Goal: Task Accomplishment & Management: Use online tool/utility

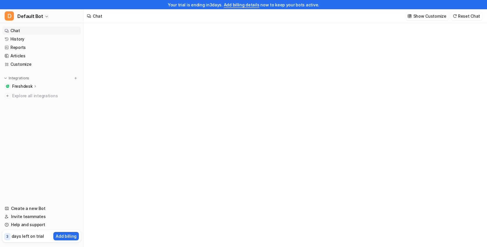
type textarea "**********"
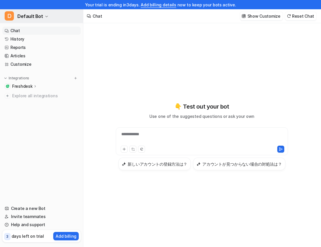
click at [40, 13] on span "Default Bot" at bounding box center [30, 16] width 26 height 8
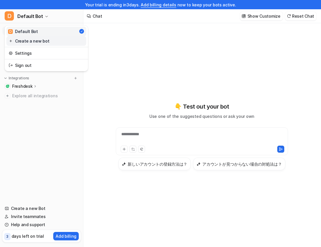
click at [42, 44] on link "Create a new bot" at bounding box center [46, 41] width 80 height 10
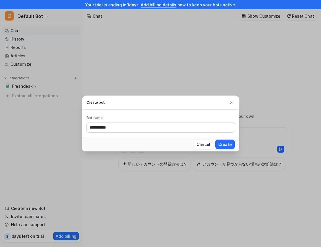
type input "**********"
click at [216, 140] on button "Create" at bounding box center [225, 145] width 19 height 10
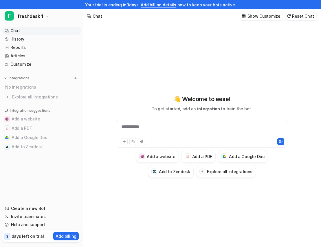
type textarea "**********"
click at [76, 78] on img at bounding box center [76, 78] width 4 height 4
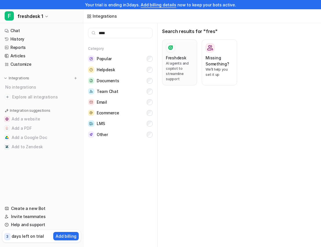
type input "****"
click at [174, 72] on p "AI agents and copilot to streamline support" at bounding box center [180, 71] width 28 height 21
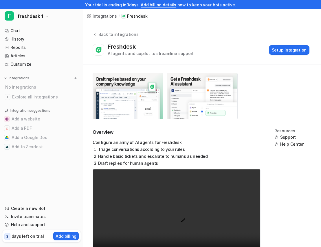
click at [282, 42] on div "Back to integrations Freshdesk AI agents and copilot to streamline support Setu…" at bounding box center [202, 43] width 238 height 25
click at [282, 47] on button "Setup Integration" at bounding box center [289, 50] width 41 height 10
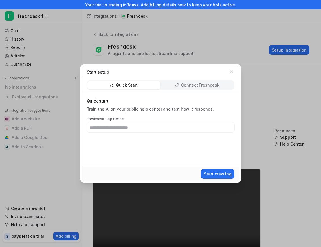
click at [198, 85] on p "Connect Freshdesk" at bounding box center [200, 85] width 38 height 6
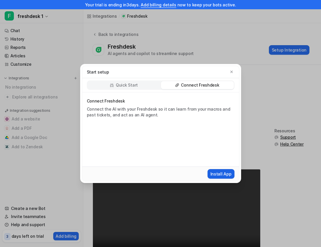
click at [221, 172] on button "Install App" at bounding box center [221, 174] width 27 height 10
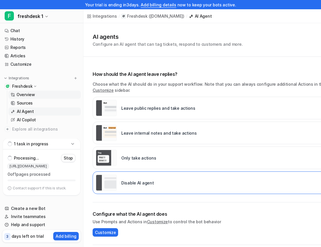
click at [24, 96] on p "Overview" at bounding box center [26, 95] width 19 height 6
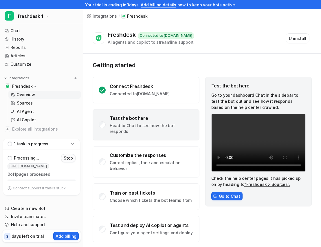
click at [73, 159] on button "Stop" at bounding box center [68, 158] width 14 height 8
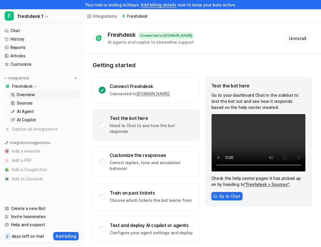
click at [306, 41] on button "Uninstall" at bounding box center [298, 38] width 24 height 10
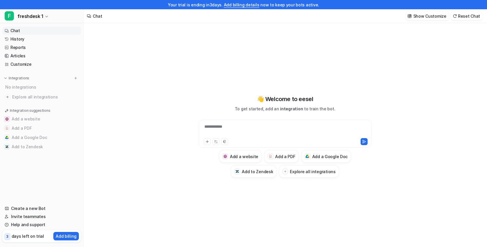
click at [73, 74] on nav "Chat History Reports Articles Customize Integrations No integrations Explore al…" at bounding box center [41, 112] width 83 height 176
click at [75, 78] on img at bounding box center [76, 78] width 4 height 4
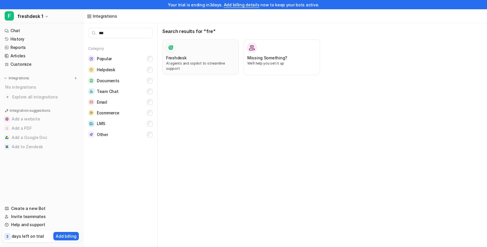
type input "***"
click at [217, 46] on div at bounding box center [200, 47] width 69 height 9
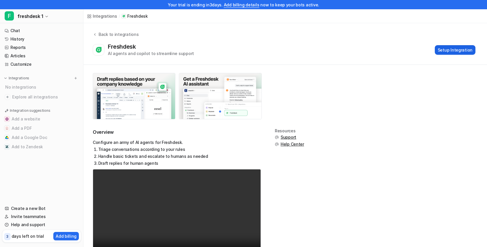
click at [321, 49] on button "Setup Integration" at bounding box center [455, 50] width 41 height 10
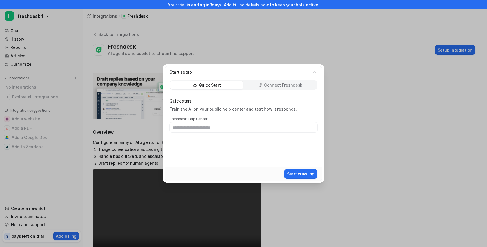
click at [285, 83] on p "Connect Freshdesk" at bounding box center [283, 85] width 38 height 6
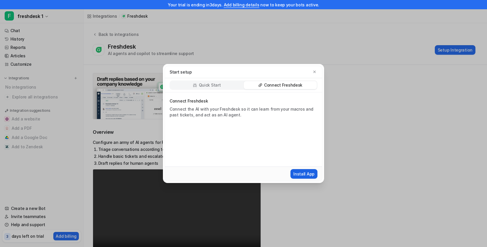
click at [306, 174] on button "Install App" at bounding box center [303, 174] width 27 height 10
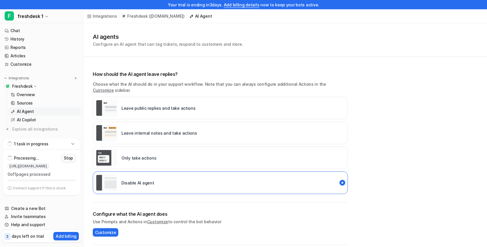
click at [70, 159] on p "Stop" at bounding box center [68, 158] width 9 height 6
click at [29, 94] on p "Overview" at bounding box center [26, 95] width 19 height 6
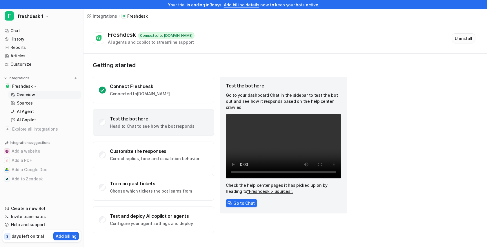
click at [466, 41] on button "Uninstall" at bounding box center [463, 38] width 24 height 10
